Goal: Transaction & Acquisition: Purchase product/service

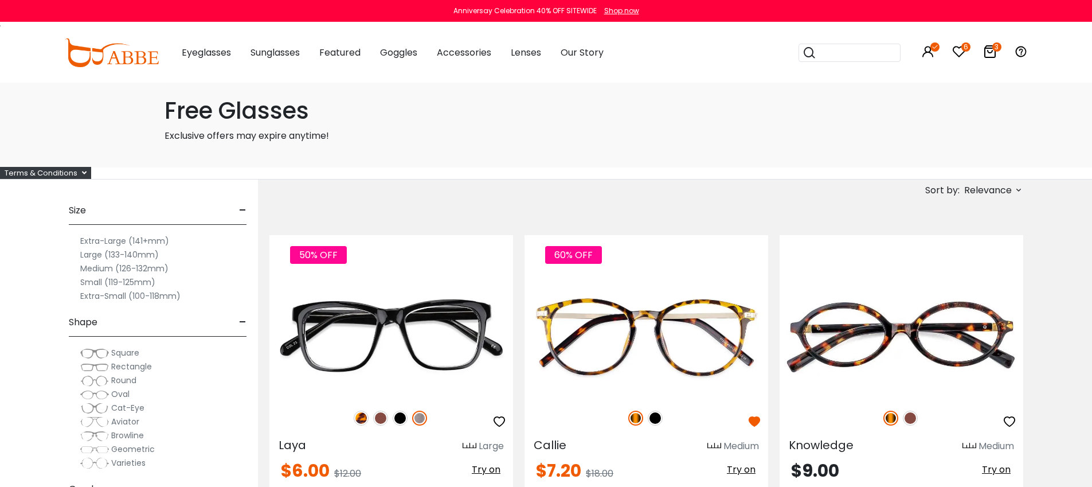
drag, startPoint x: 1036, startPoint y: 268, endPoint x: 990, endPoint y: 185, distance: 94.2
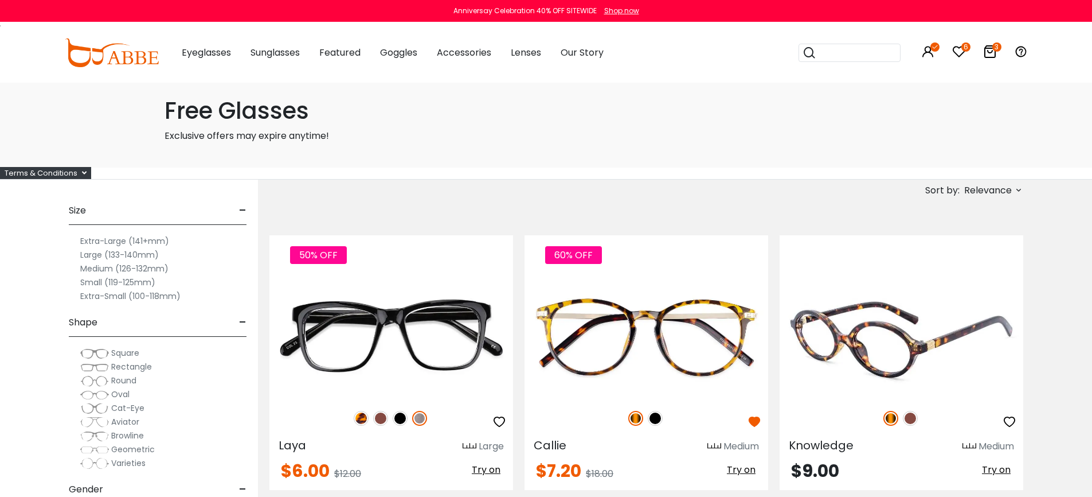
click at [873, 341] on img at bounding box center [902, 337] width 244 height 122
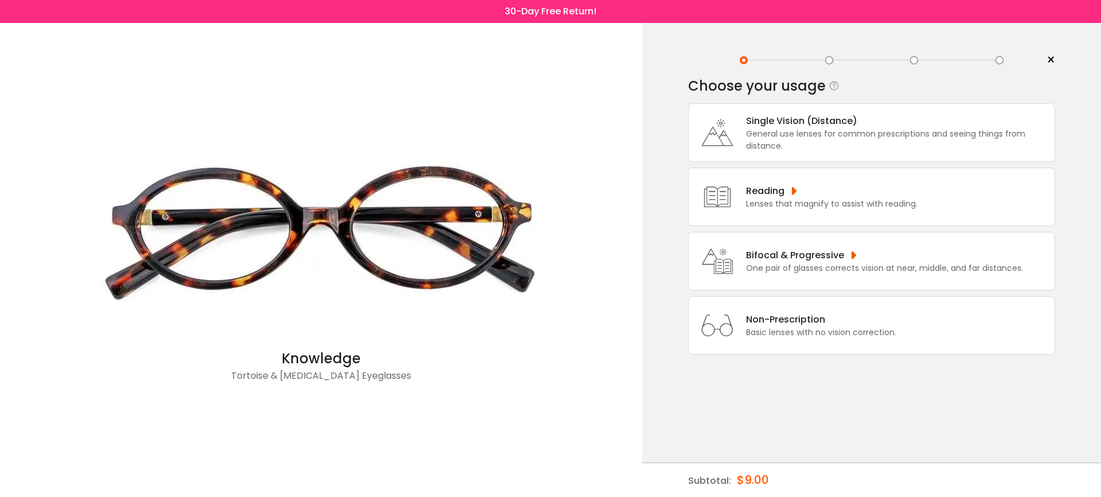
click at [827, 338] on div "Basic lenses with no vision correction." at bounding box center [821, 332] width 150 height 12
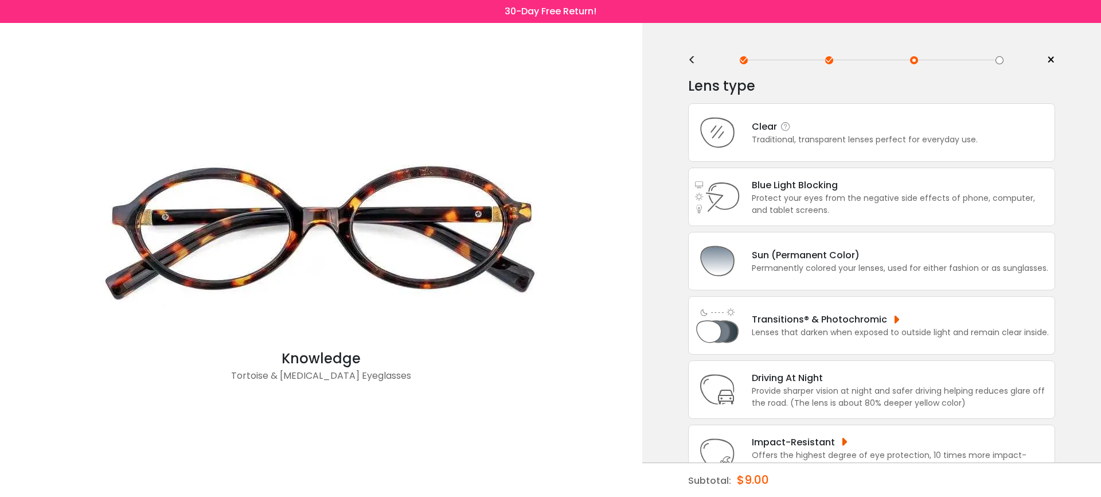
click at [974, 132] on div "Clear" at bounding box center [865, 126] width 226 height 14
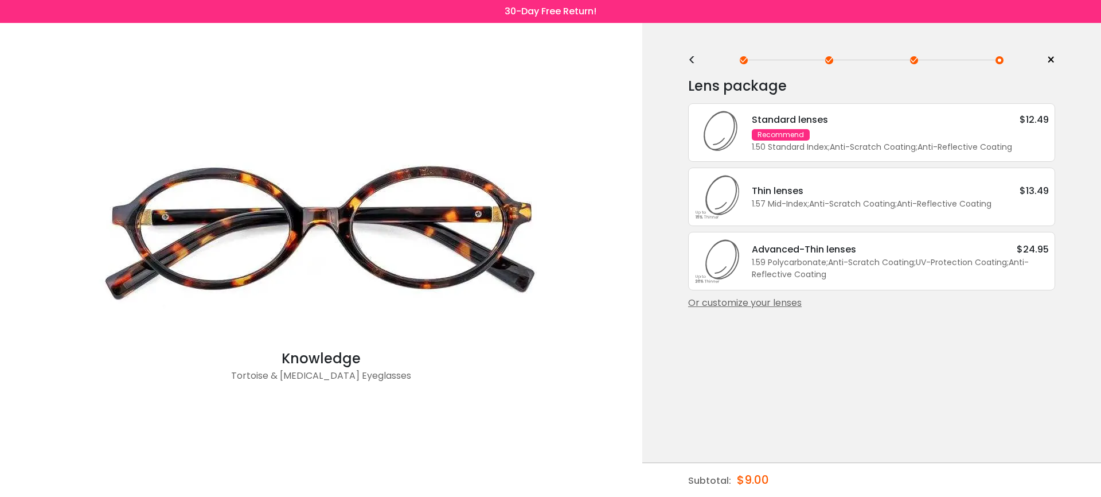
click at [974, 133] on div "Standard lenses $12.49 Recommend 1.50 Standard Index ; Anti-Scratch Coating ; A…" at bounding box center [894, 132] width 308 height 41
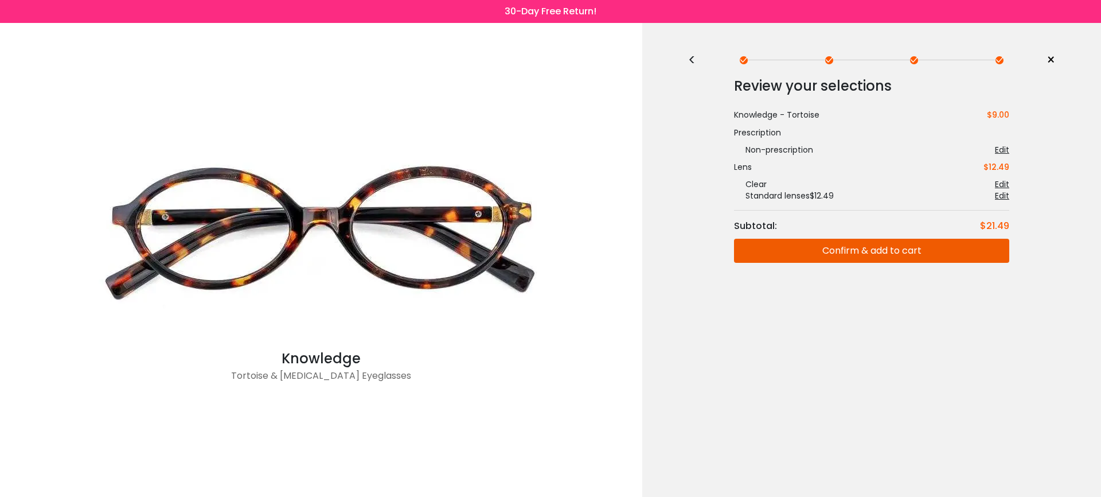
click at [905, 251] on button "Confirm & add to cart" at bounding box center [871, 251] width 275 height 24
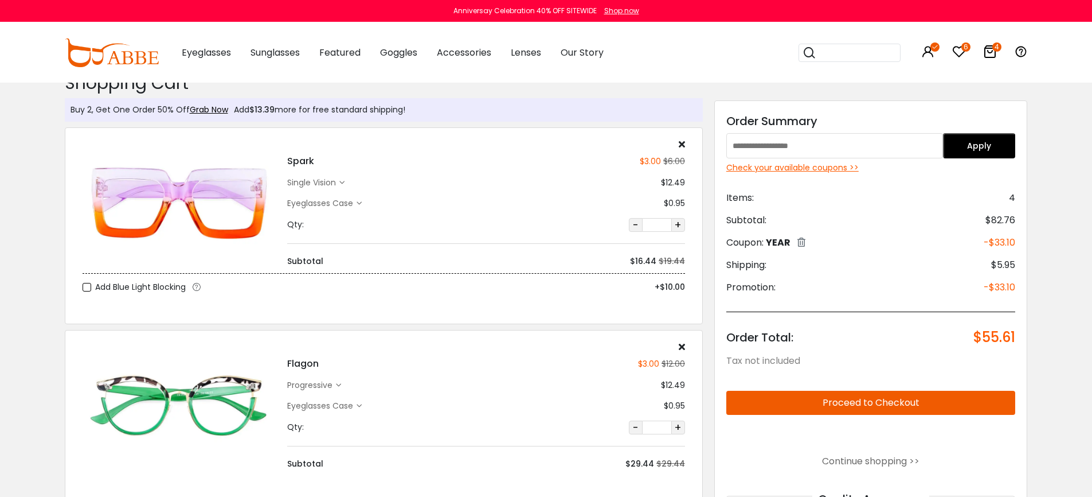
scroll to position [15, 0]
click at [901, 405] on button "Proceed to Checkout" at bounding box center [872, 402] width 290 height 24
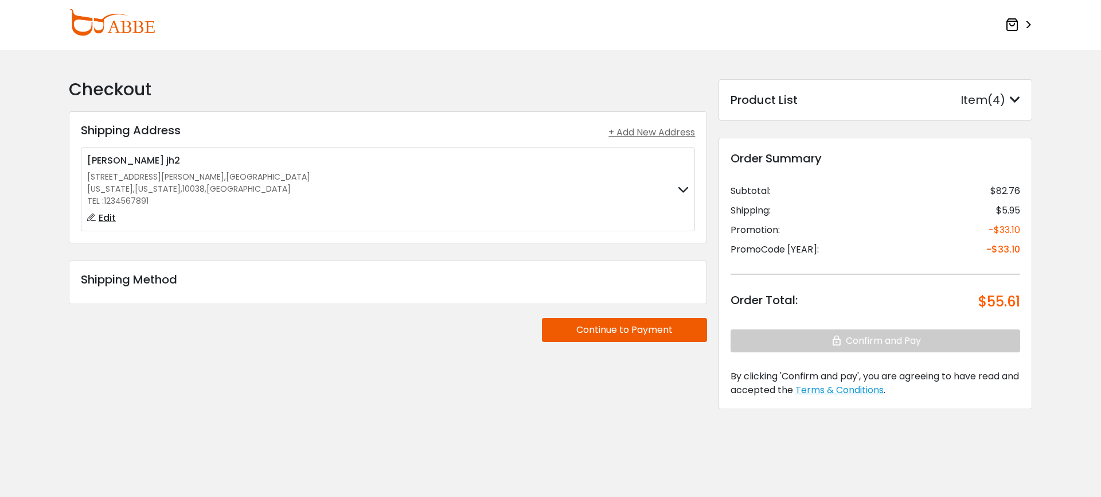
click at [431, 361] on div "**********" at bounding box center [388, 252] width 650 height 347
click at [482, 197] on label "Peng wang zhang jh2 123 William Street , Manhattan New York , New York , 10038 …" at bounding box center [388, 189] width 602 height 71
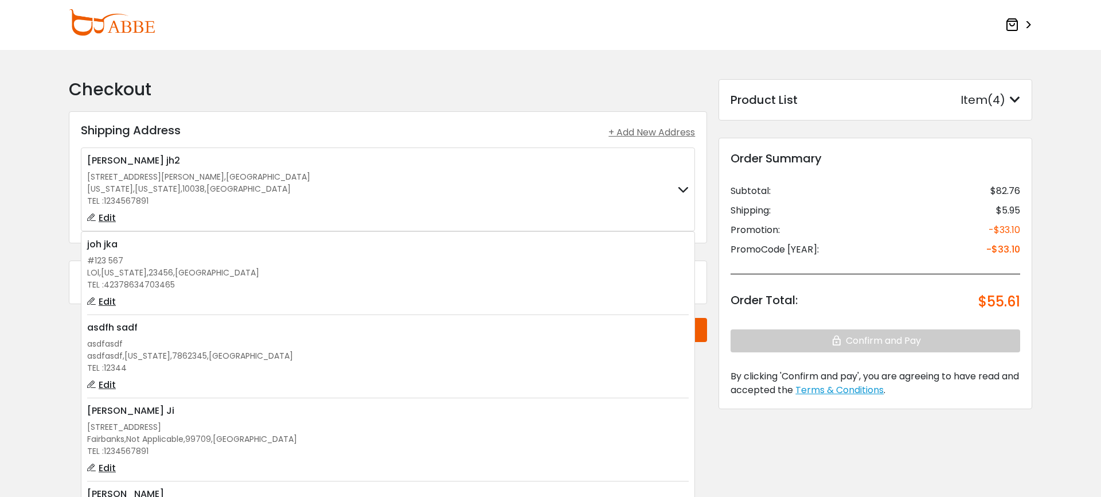
click at [450, 276] on div "LOl , Iowa , 23456 , United States" at bounding box center [388, 273] width 602 height 12
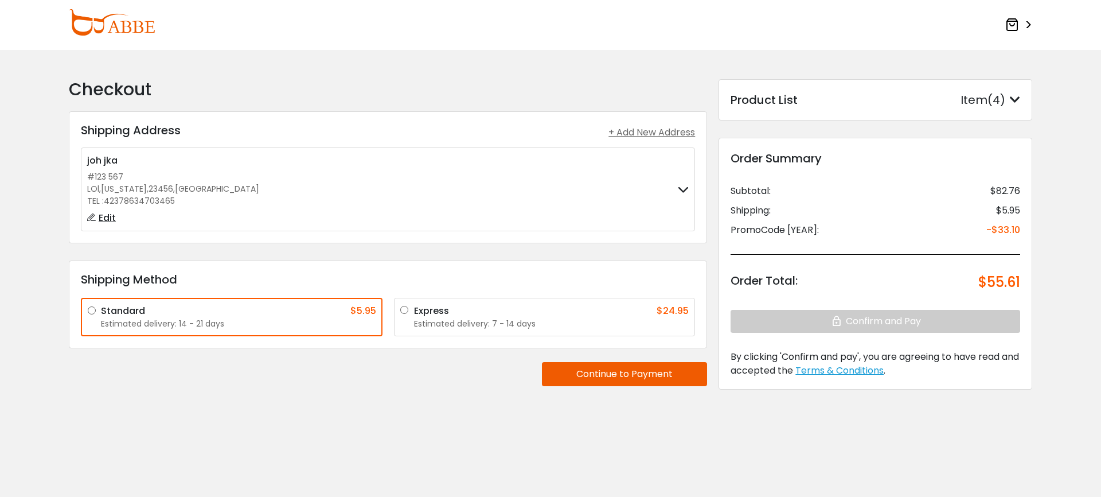
click at [403, 390] on div "Checkout Shipping Address Shipping Address + Add New Address joh jka #123 567 L…" at bounding box center [388, 242] width 650 height 327
click at [468, 417] on div "Checkout Shipping Address Shipping Address + Add New Address joh jka #123 567 L…" at bounding box center [550, 271] width 975 height 385
